Goal: Task Accomplishment & Management: Complete application form

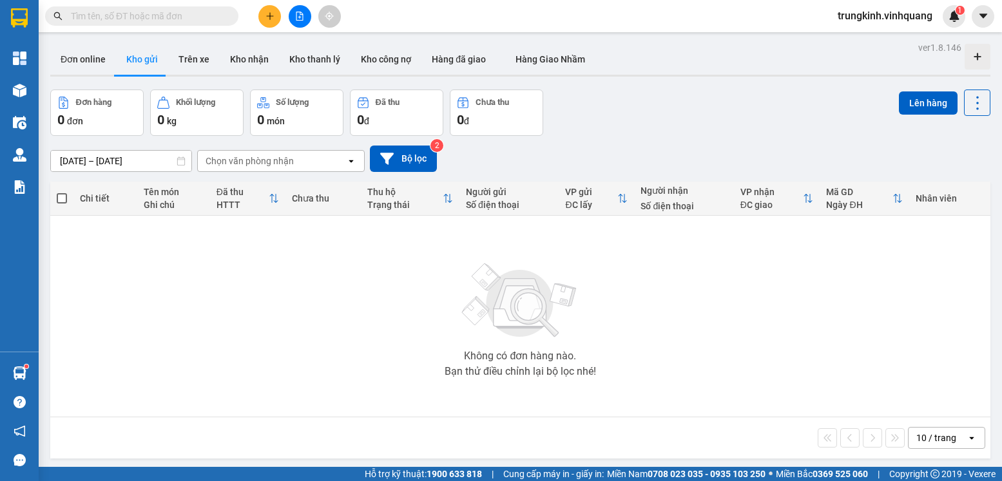
click at [174, 15] on input "text" at bounding box center [147, 16] width 152 height 14
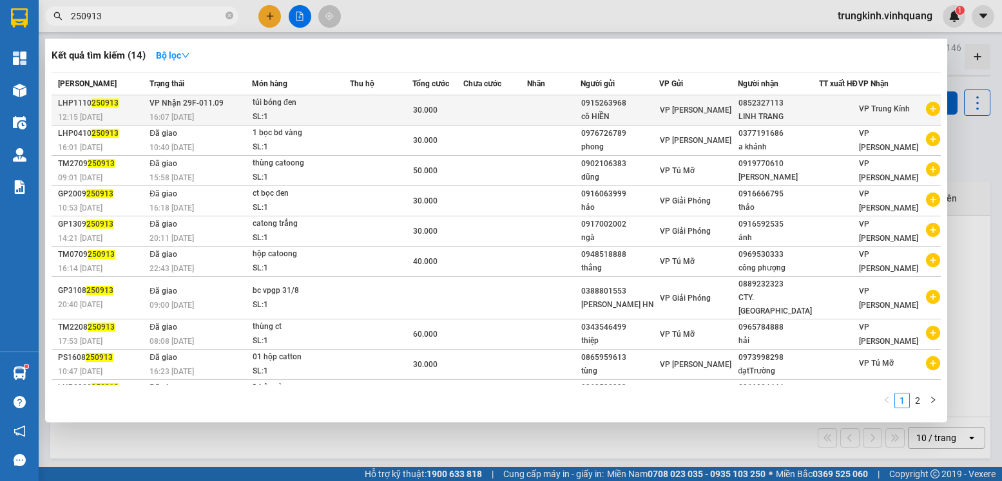
type input "250913"
click at [377, 106] on td at bounding box center [381, 110] width 63 height 30
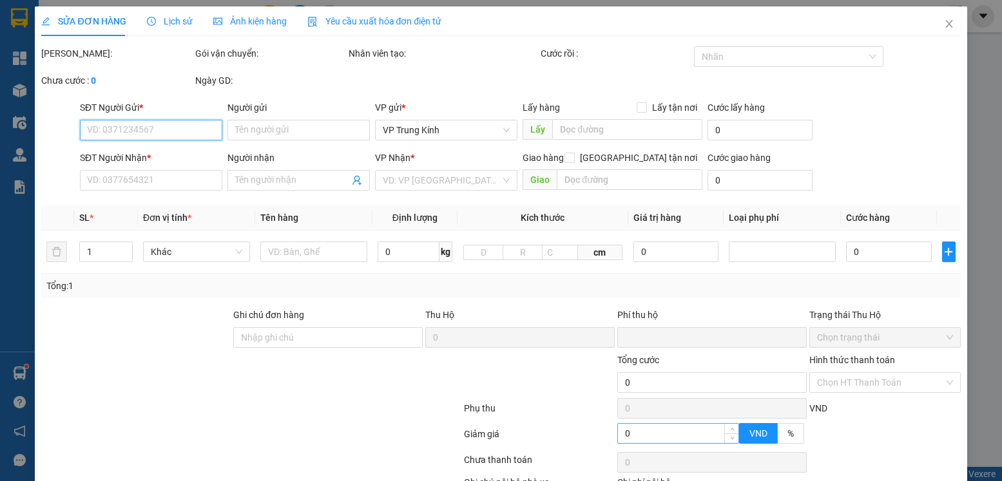
type input "0915263968"
type input "cô HIỀN"
type input "0852327113"
type input "LINH TRANG"
type input "0"
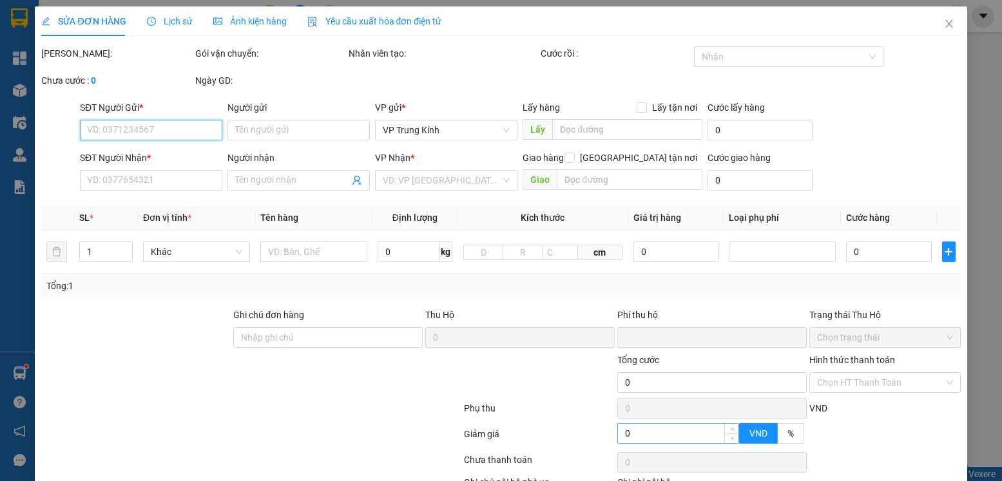
type input "30.000"
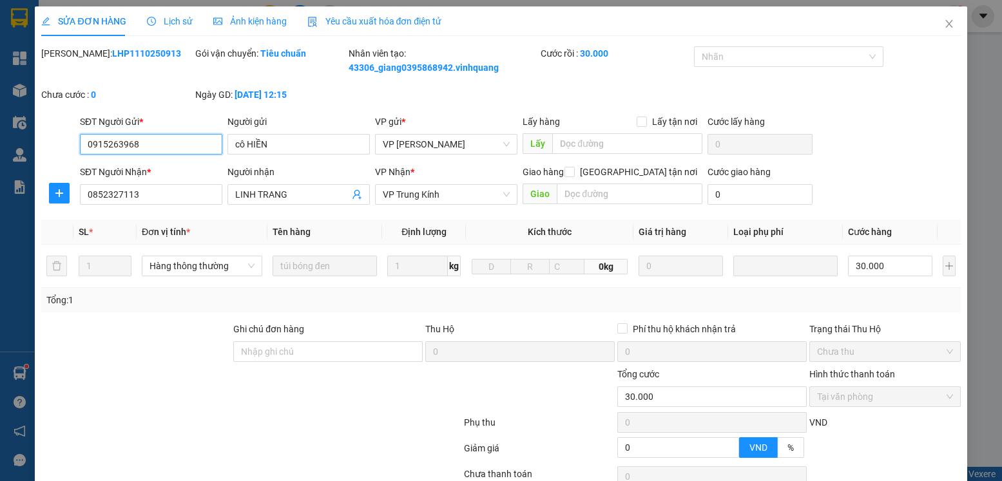
scroll to position [104, 0]
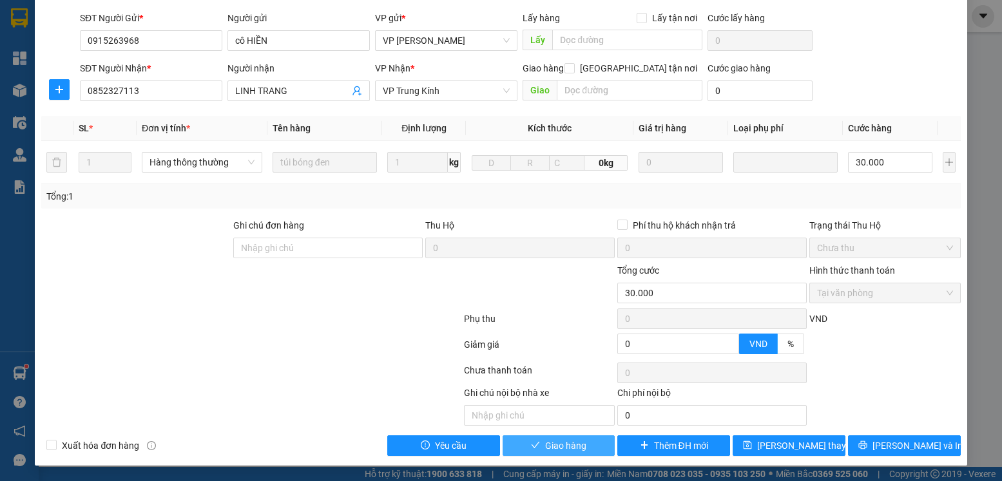
click at [568, 445] on span "Giao hàng" at bounding box center [565, 446] width 41 height 14
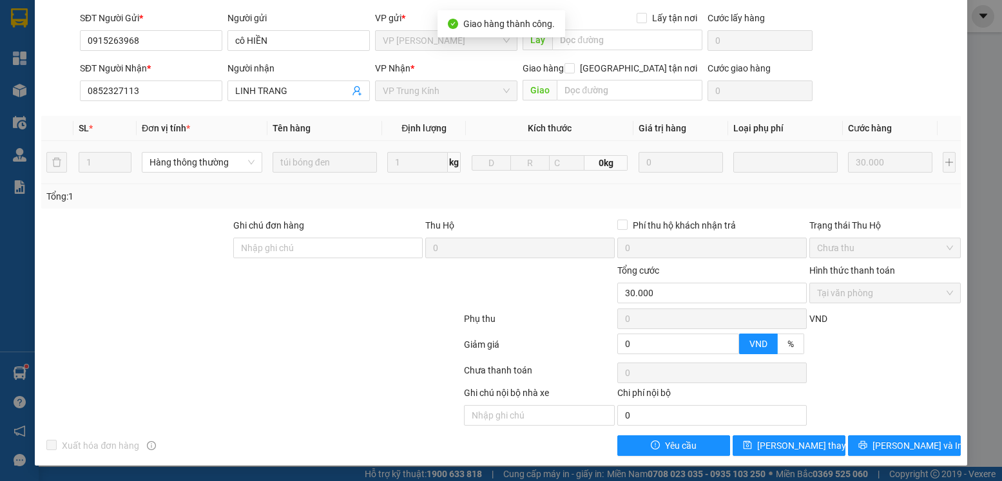
scroll to position [0, 0]
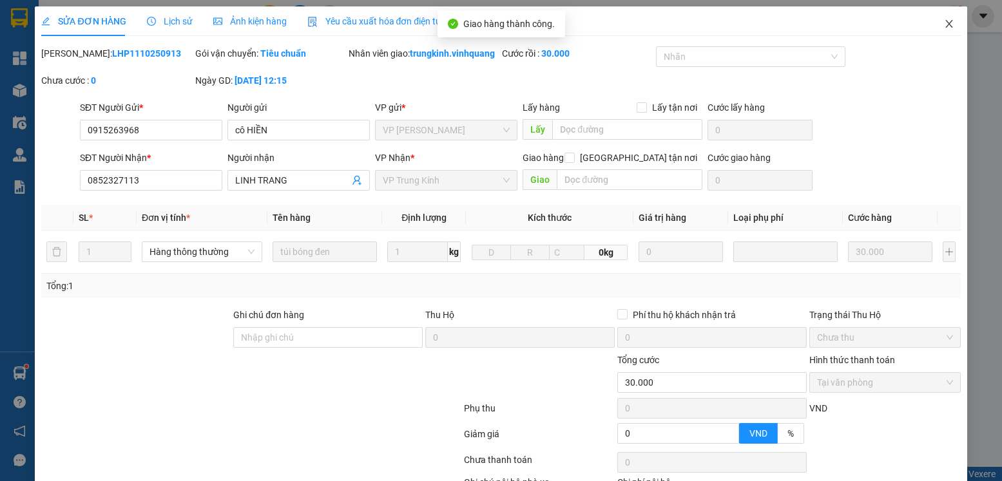
click at [933, 36] on span "Close" at bounding box center [949, 24] width 36 height 36
